Goal: Use online tool/utility: Use online tool/utility

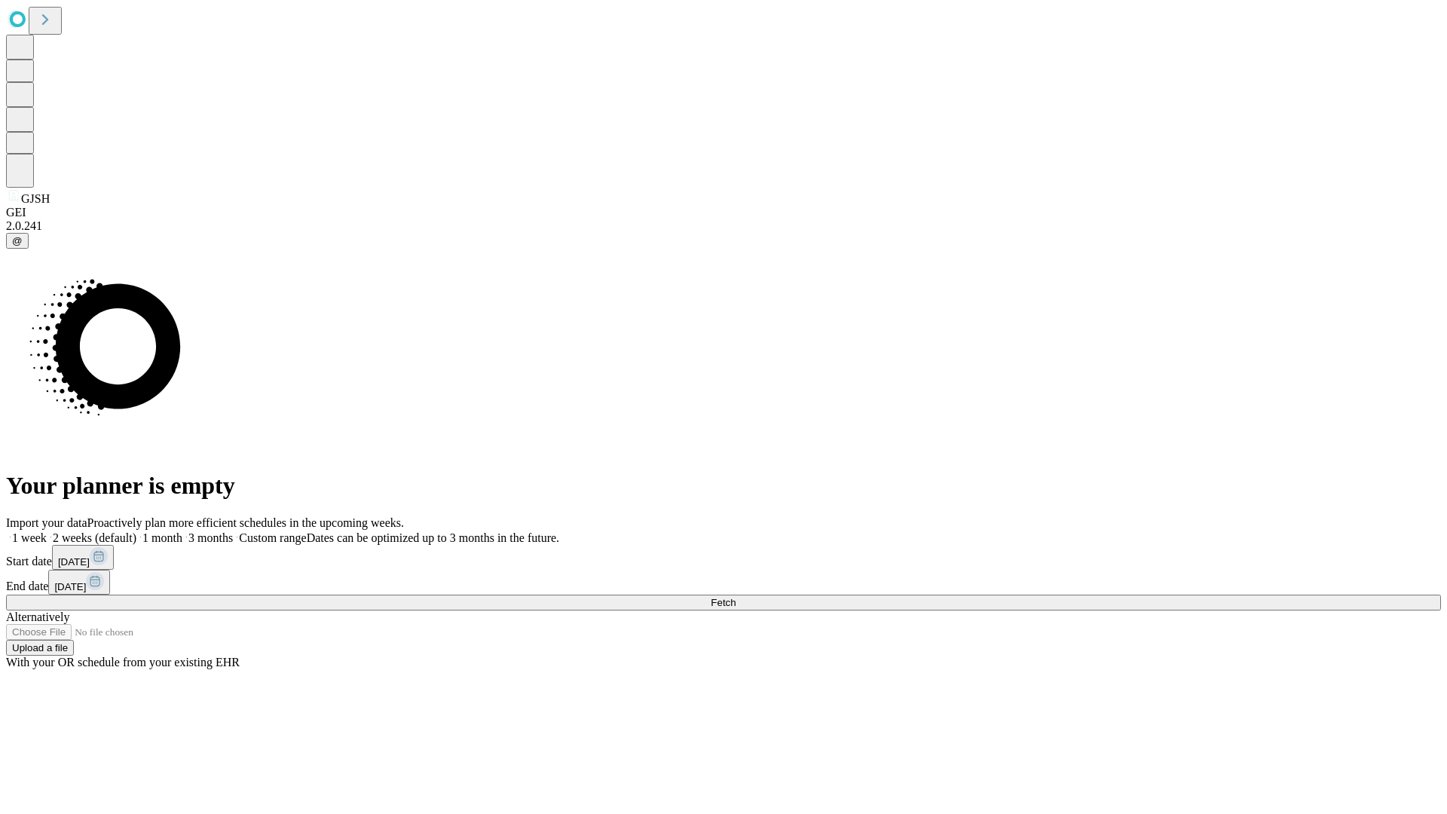
click at [735, 597] on span "Fetch" at bounding box center [722, 602] width 25 height 11
